Goal: Task Accomplishment & Management: Manage account settings

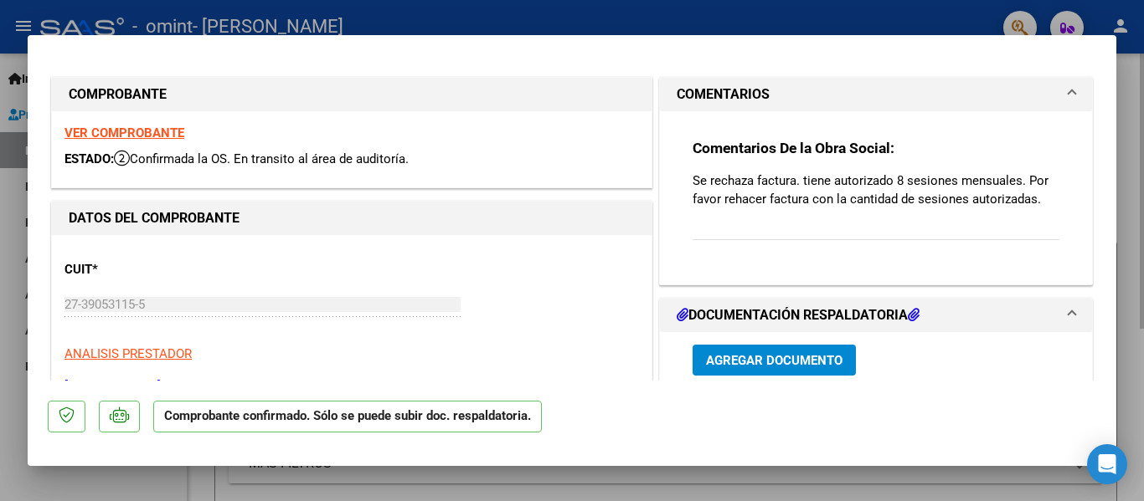
click at [621, 481] on div at bounding box center [572, 250] width 1144 height 501
type input "$ 0,00"
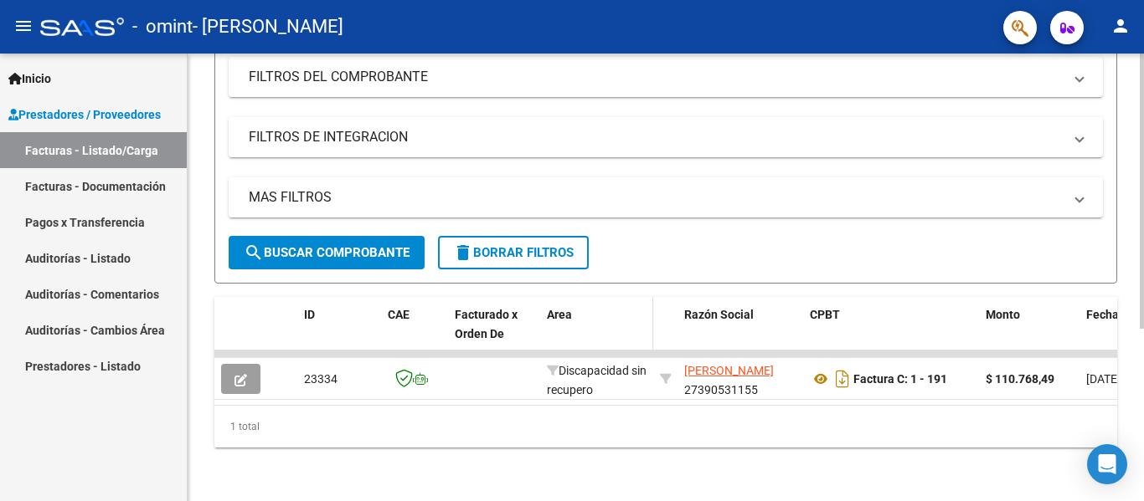
scroll to position [280, 0]
click at [136, 156] on link "Facturas - Listado/Carga" at bounding box center [93, 150] width 187 height 36
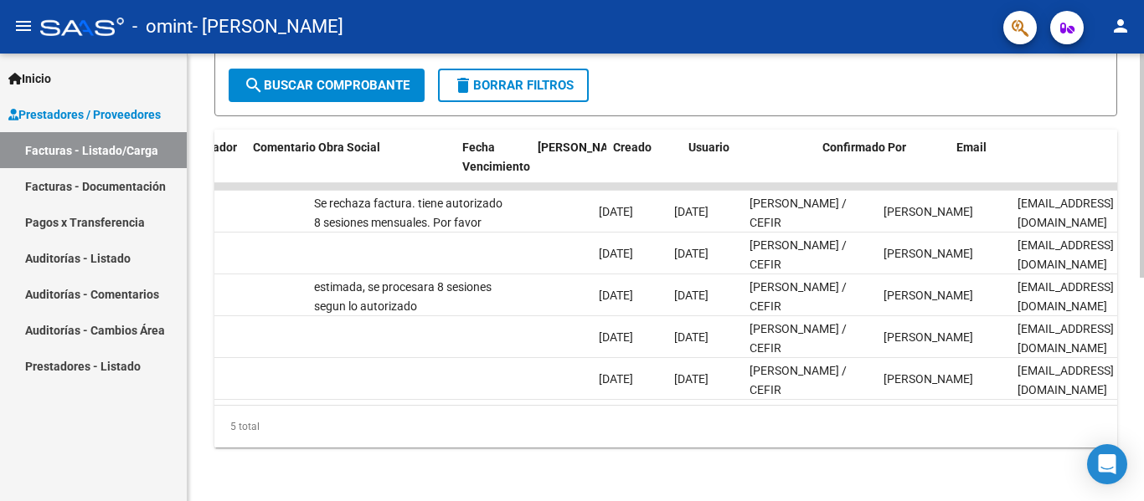
scroll to position [0, 2627]
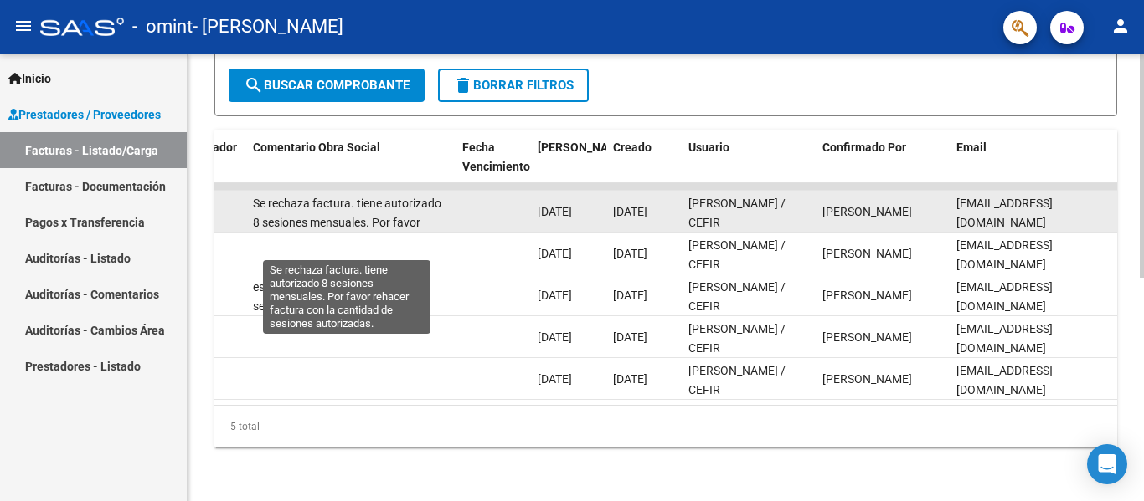
click at [386, 201] on span "Se rechaza factura. tiene autorizado 8 sesiones mensuales. Por favor rehacer fa…" at bounding box center [347, 232] width 188 height 70
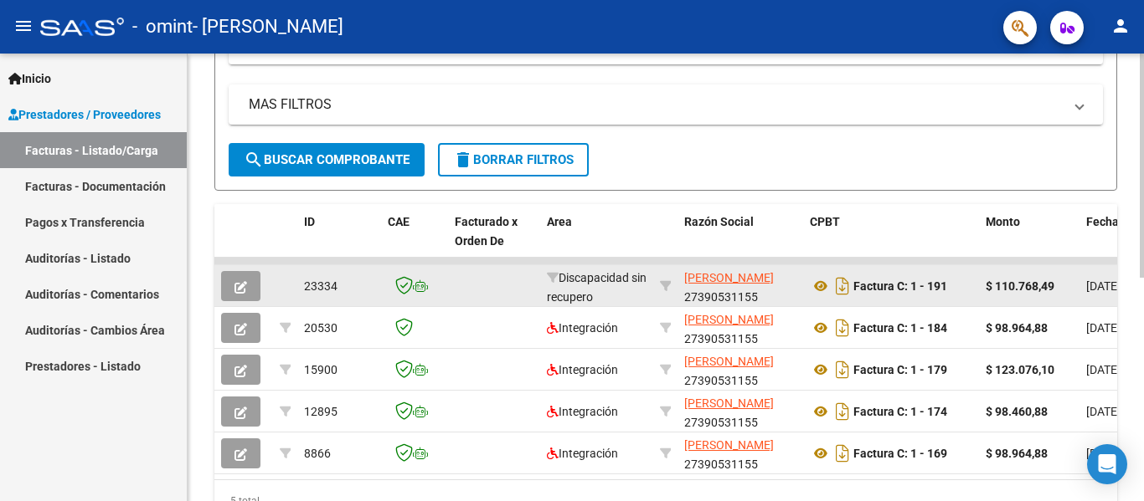
scroll to position [363, 0]
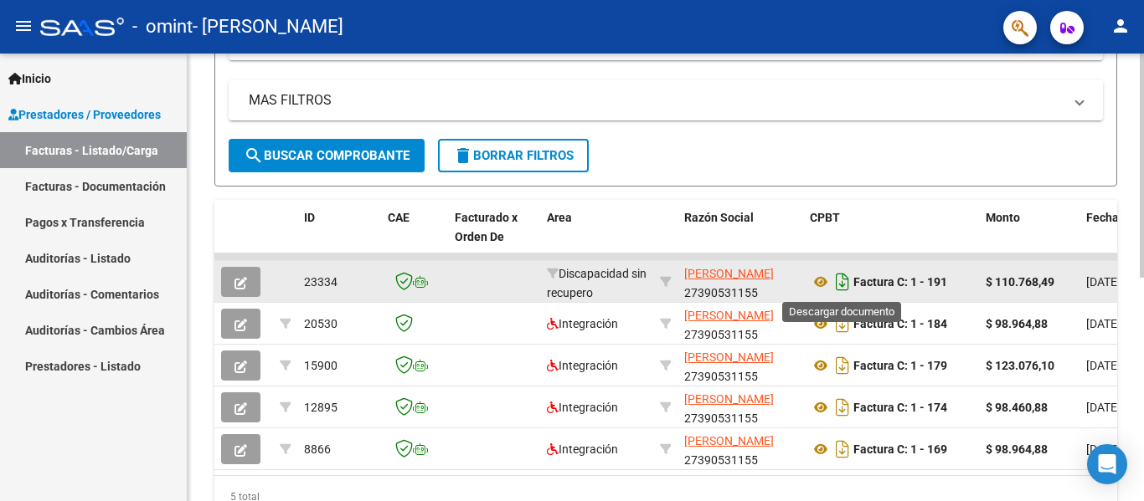
click at [841, 291] on icon "Descargar documento" at bounding box center [842, 282] width 22 height 27
